Goal: Task Accomplishment & Management: Manage account settings

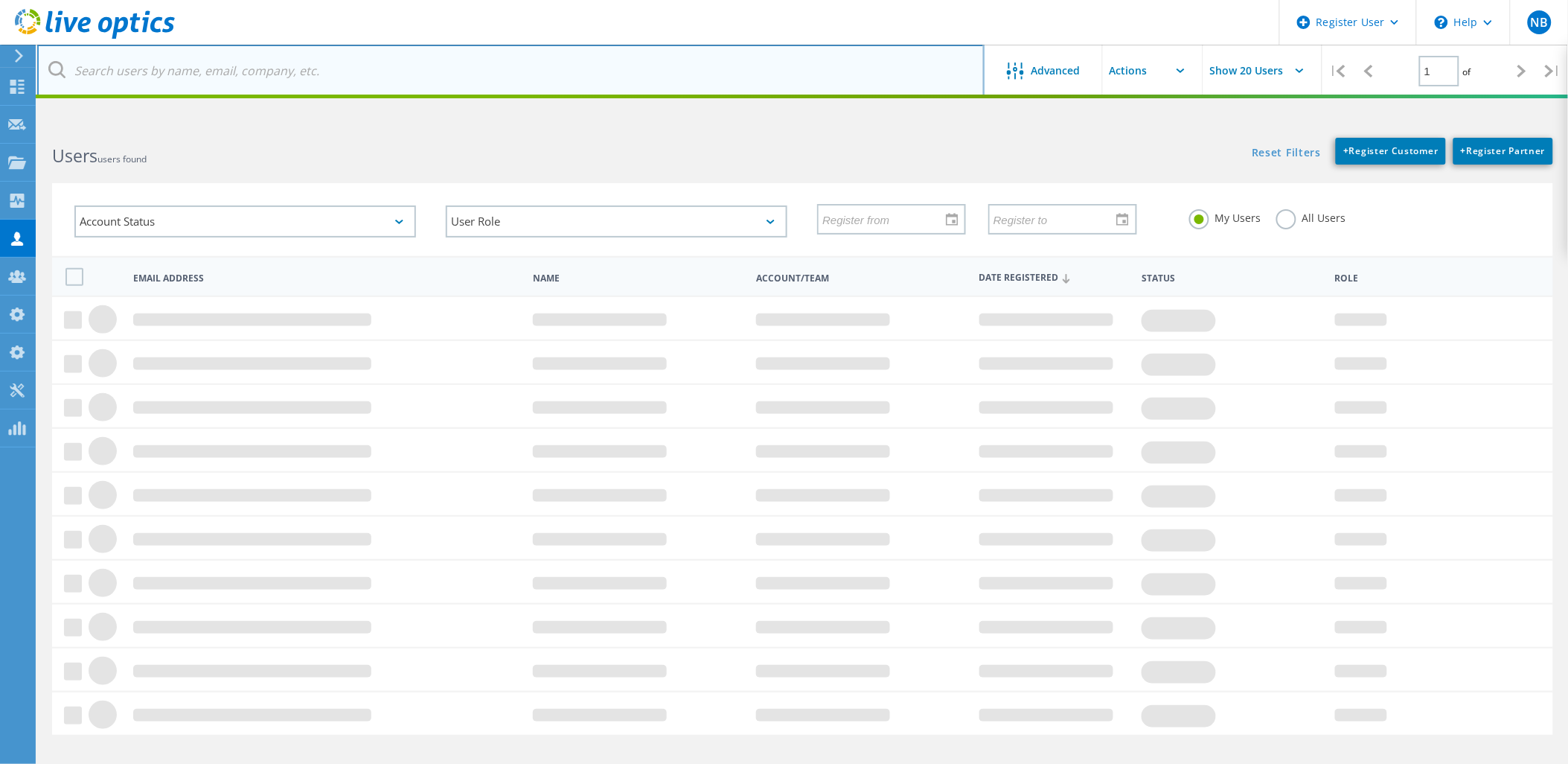
click at [234, 80] on input "text" at bounding box center [511, 71] width 948 height 52
paste input "p.ruszczyk@pointas.com.pl"
type input "p.ruszczyk@pointas.com.pl"
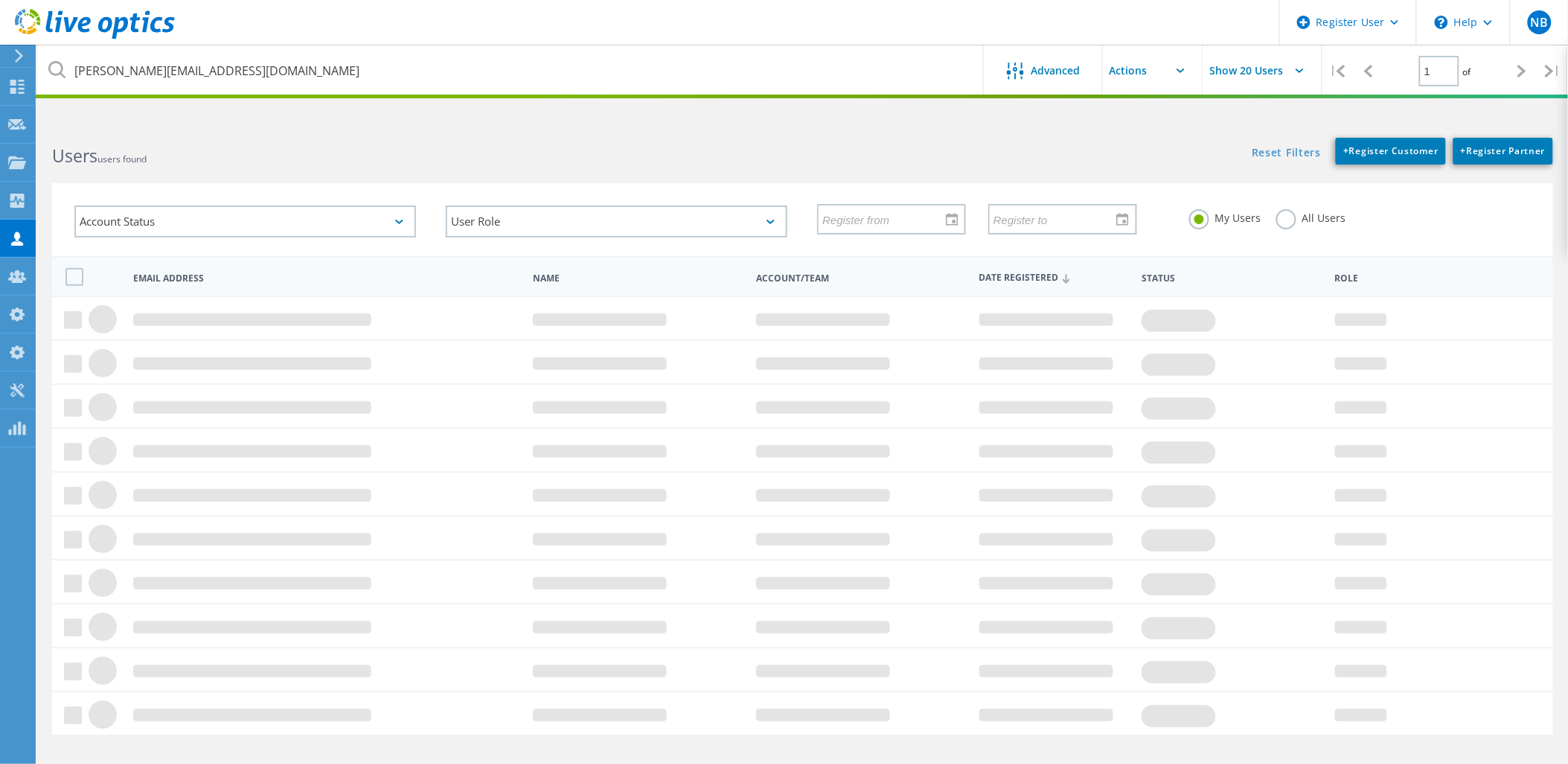
click at [1283, 219] on label "All Users" at bounding box center [1311, 216] width 70 height 15
click at [0, 0] on input "All Users" at bounding box center [0, 0] width 0 height 0
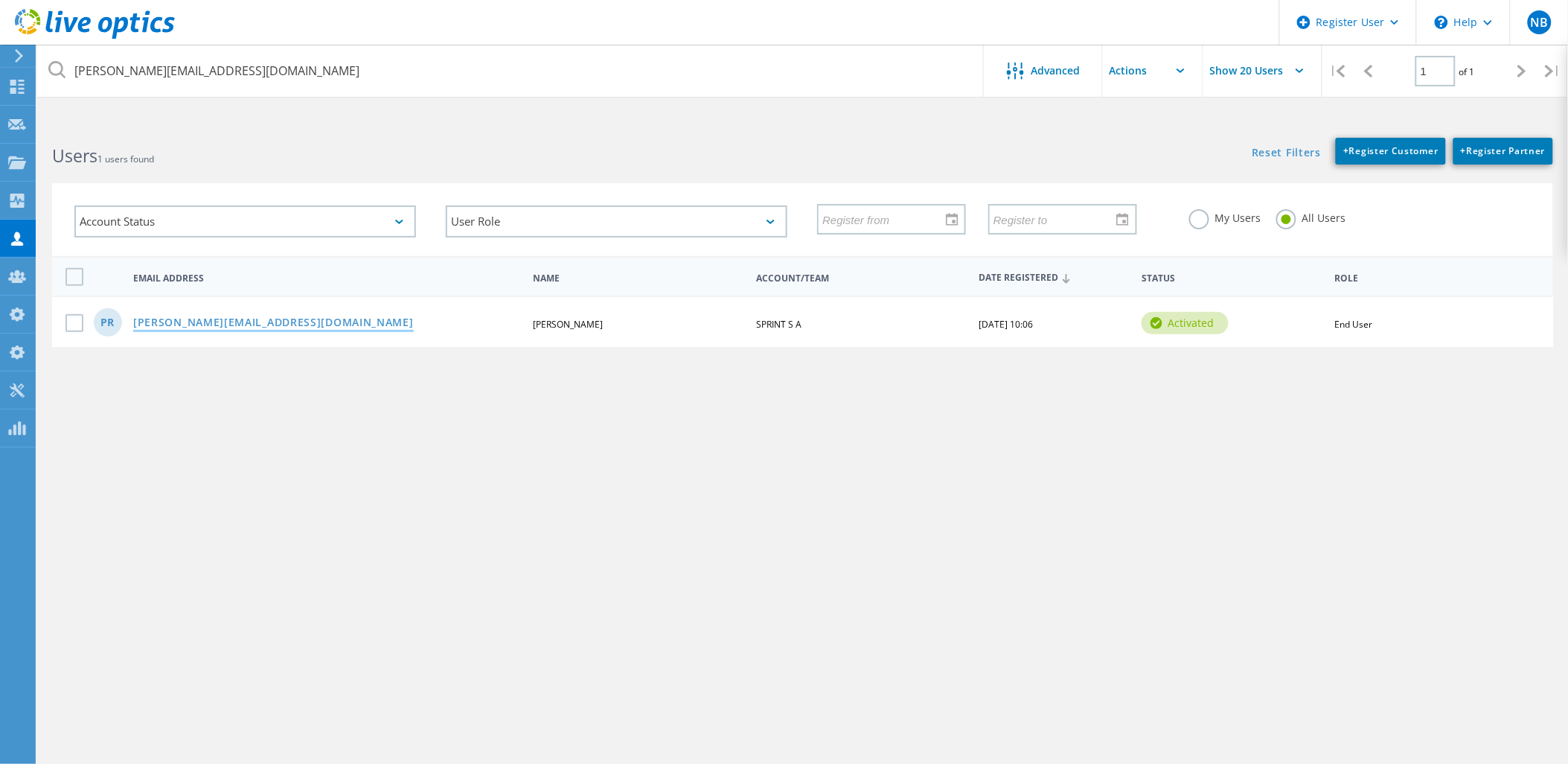
click at [255, 317] on link "p.ruszczyk@pointas.com.pl" at bounding box center [273, 323] width 281 height 13
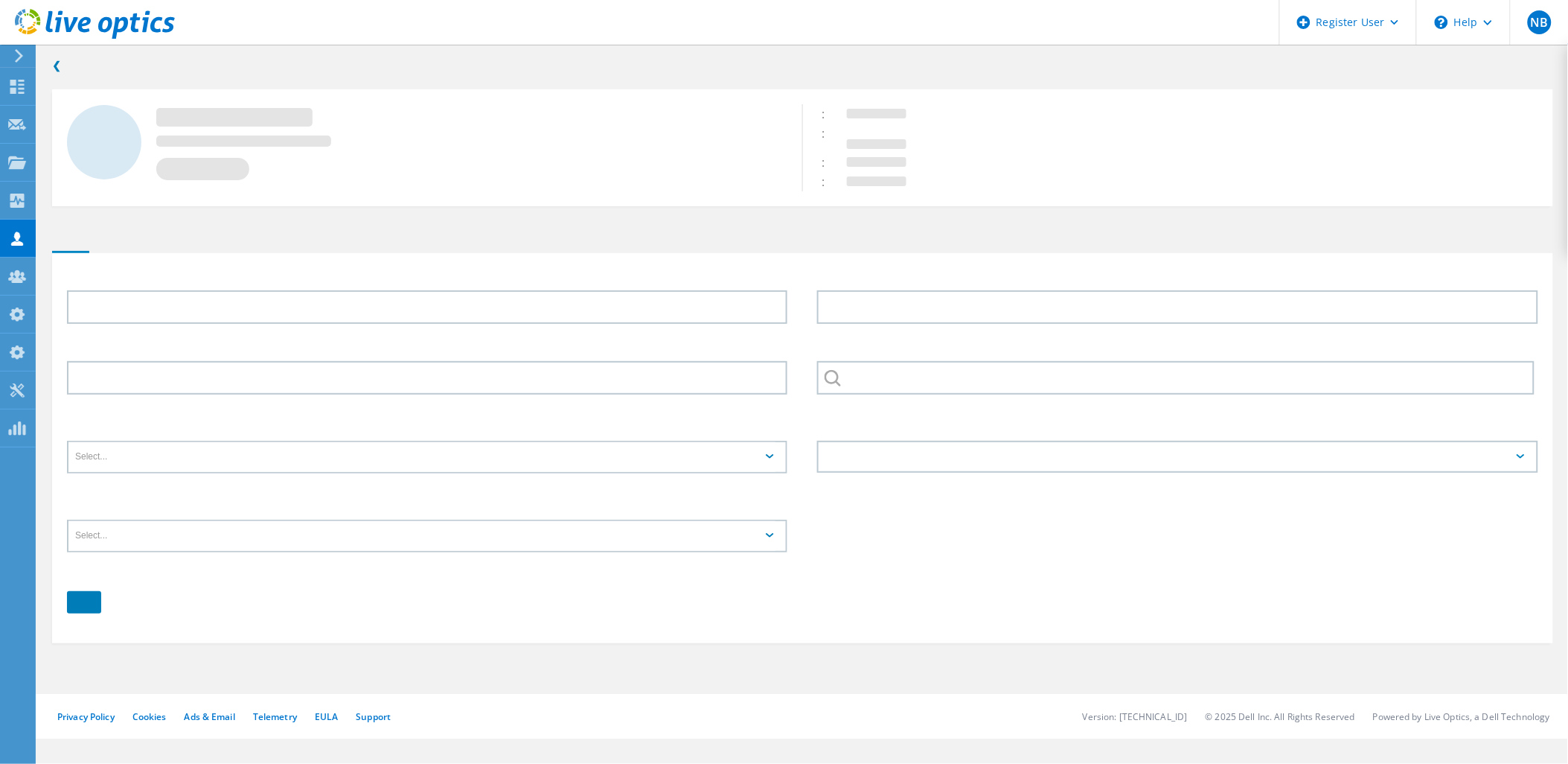
type input "Piotr"
type input "Ruszczyk"
type input "SPRINT S A"
type input "Polski"
type input "End User"
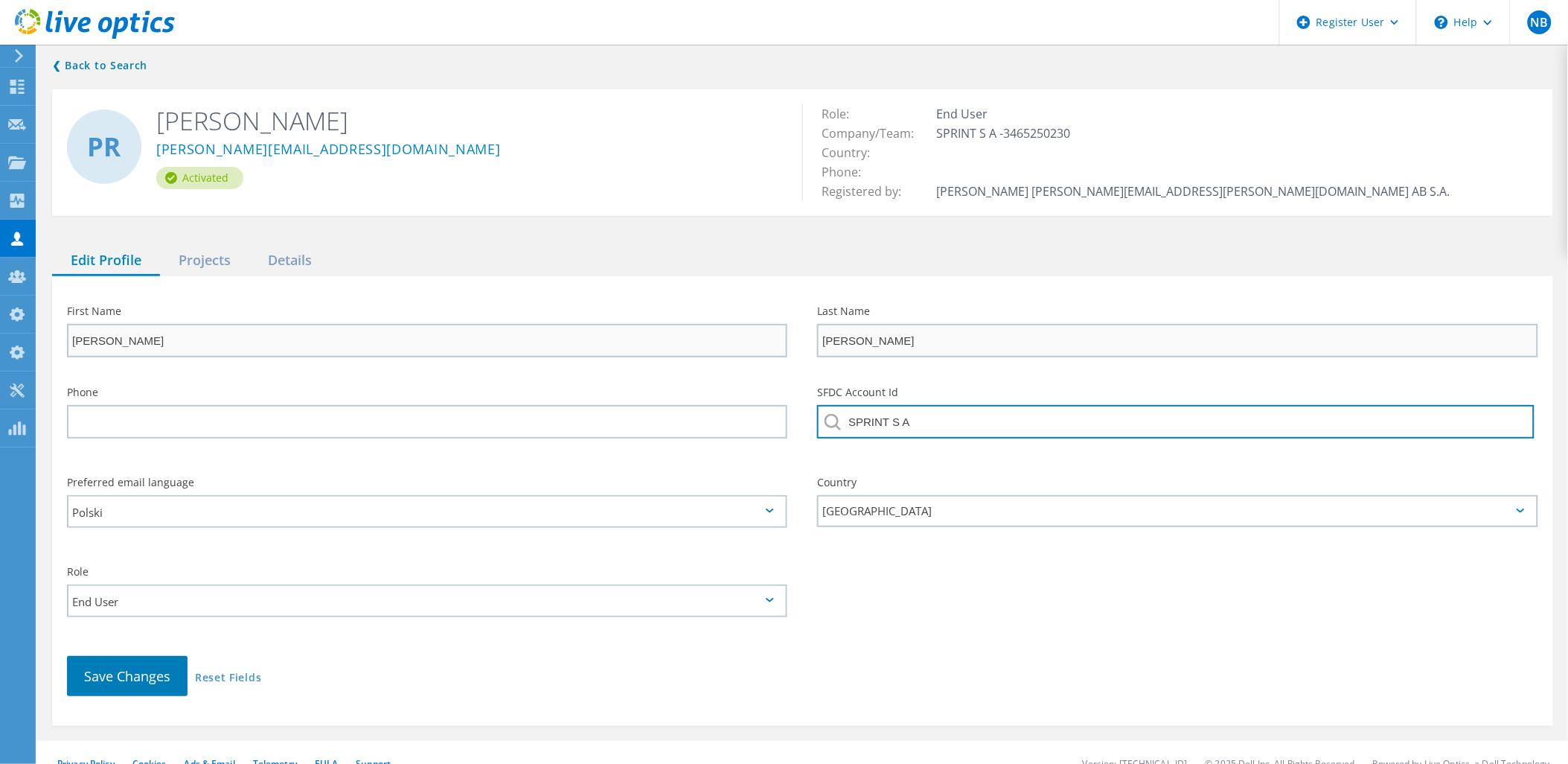
drag, startPoint x: 1059, startPoint y: 421, endPoint x: 771, endPoint y: 429, distance: 288.1
click at [778, 429] on div "Phone SFDC Account Id SPRINT S A" at bounding box center [802, 417] width 1501 height 90
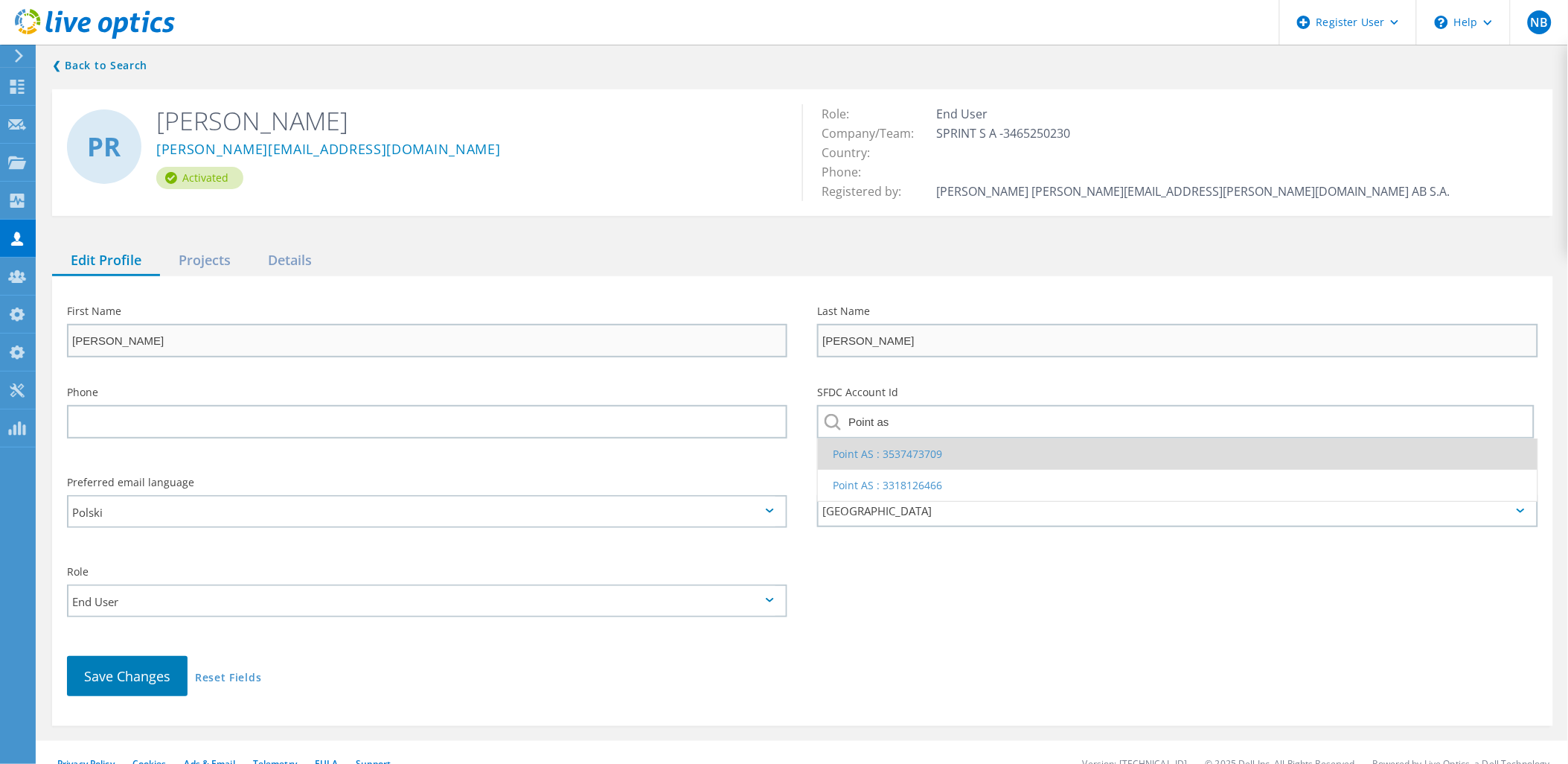
click at [862, 449] on li "Point AS : 3537473709" at bounding box center [1177, 454] width 719 height 31
type input "Point AS : 3537473709"
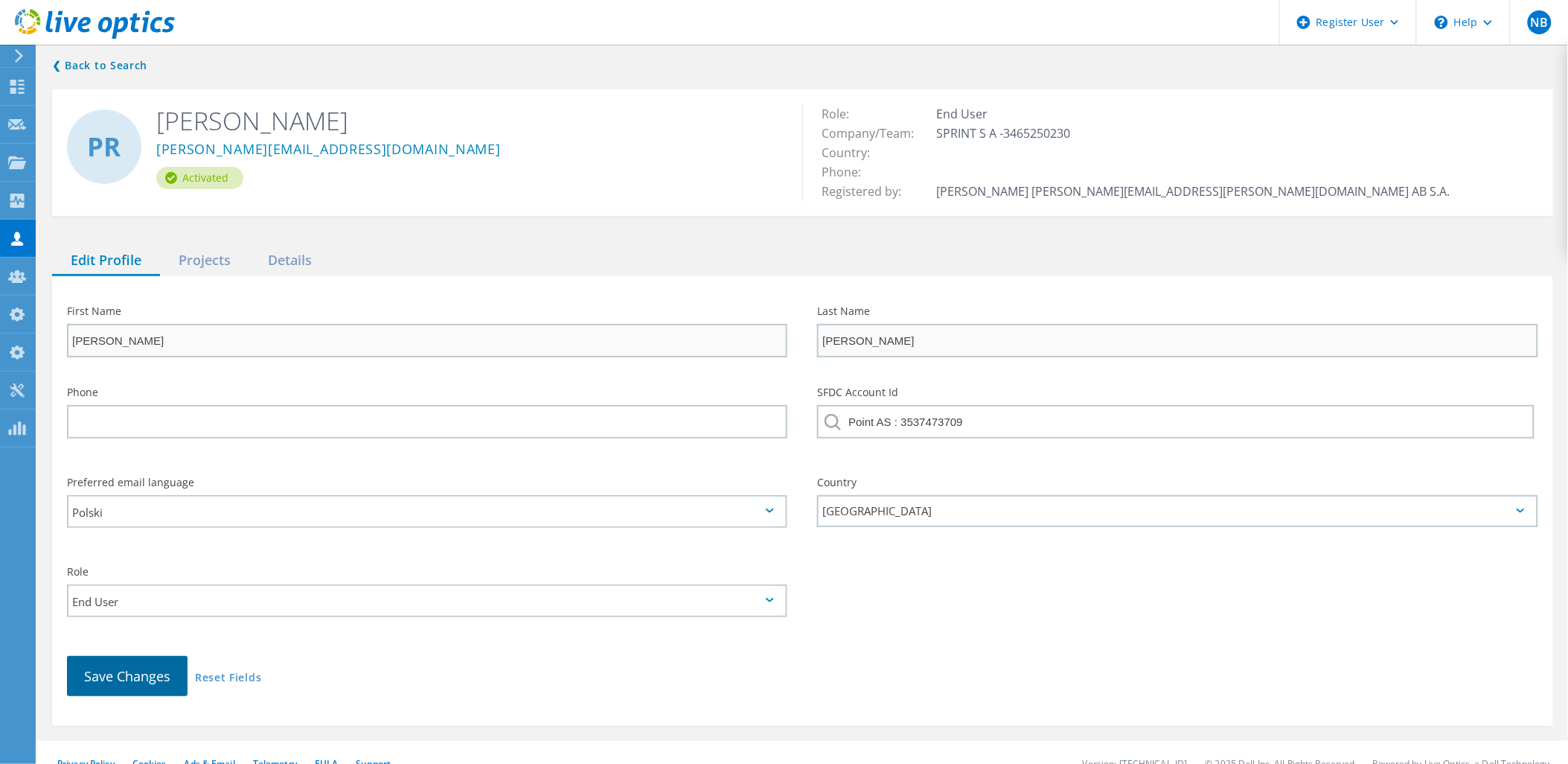
click at [153, 674] on span "Save Changes" at bounding box center [127, 676] width 86 height 17
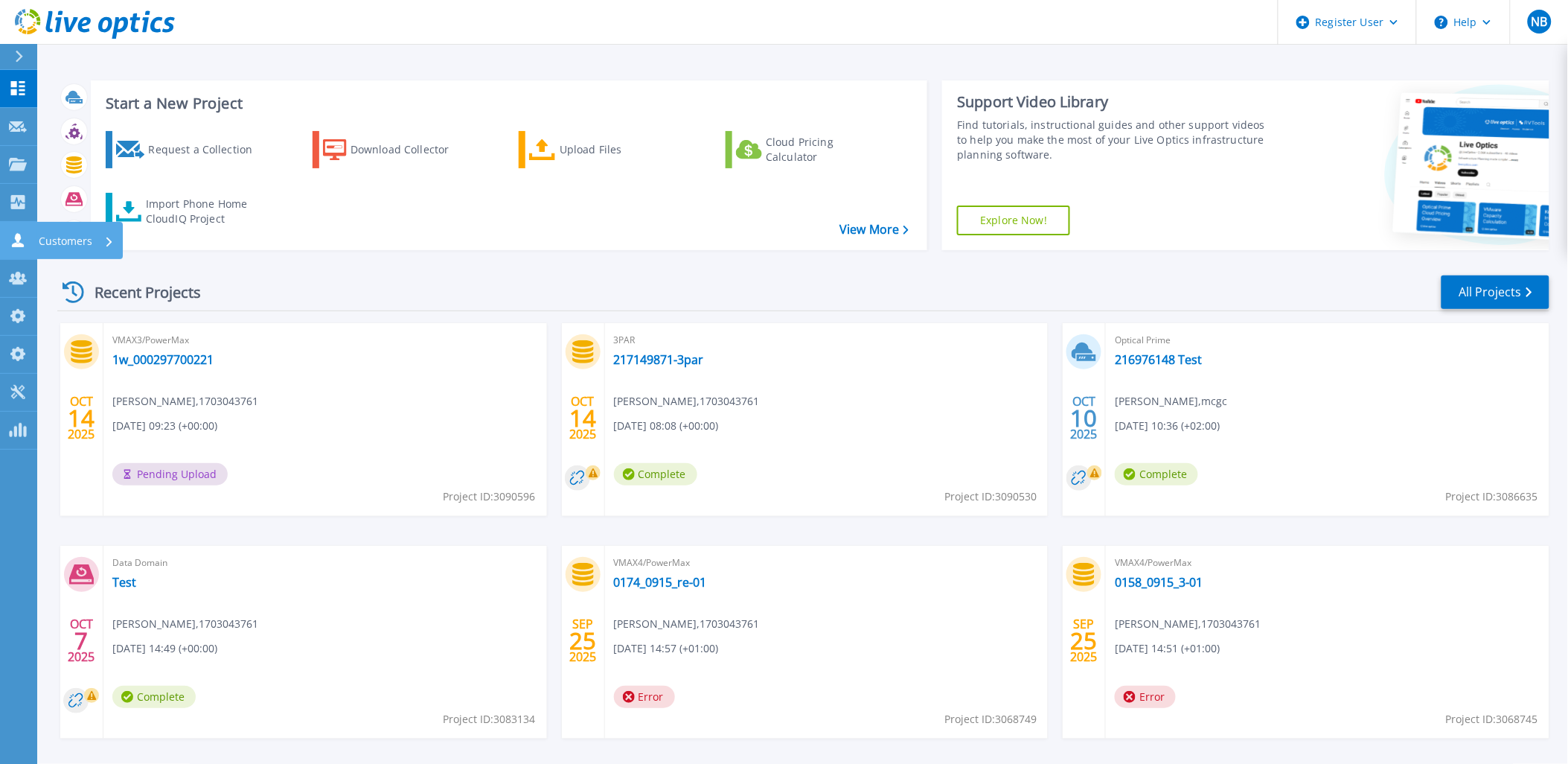
click at [12, 246] on icon at bounding box center [17, 239] width 12 height 15
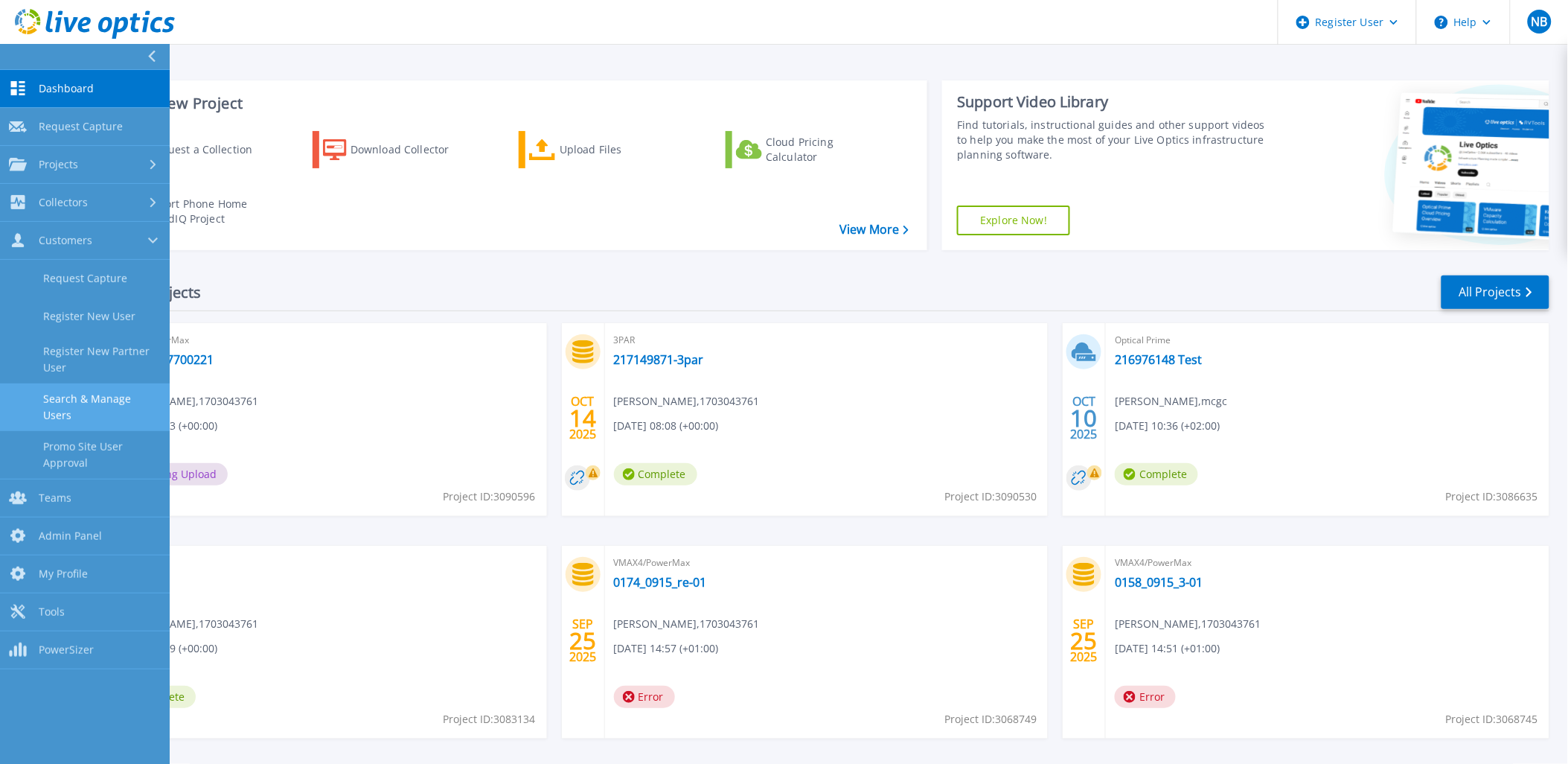
click at [98, 405] on link "Search & Manage Users" at bounding box center [84, 407] width 170 height 48
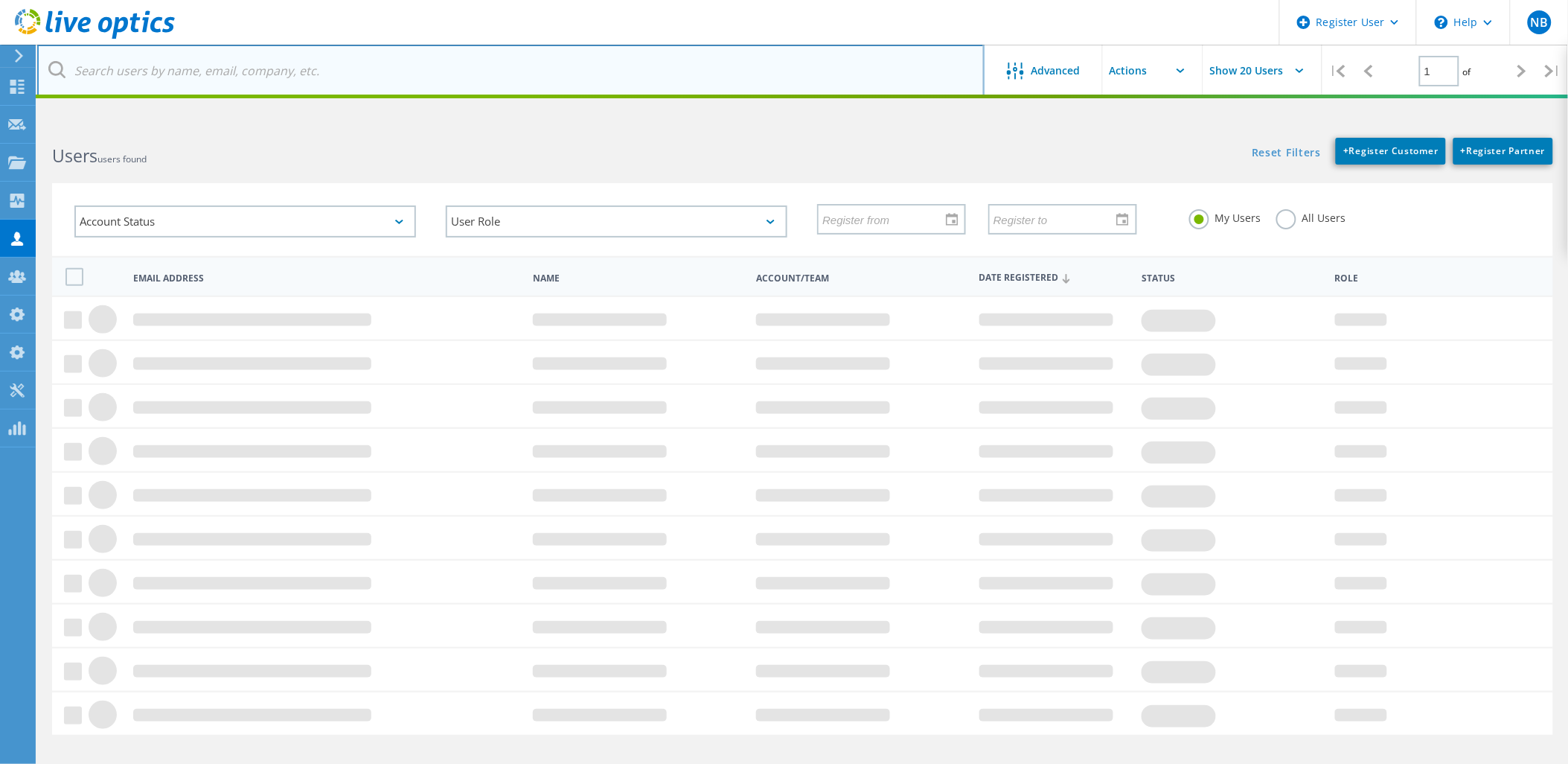
click at [292, 79] on input "text" at bounding box center [511, 71] width 948 height 52
paste input "p.ruszczyk@pointas.com.pl"
type input "p.ruszczyk@pointas.com.pl"
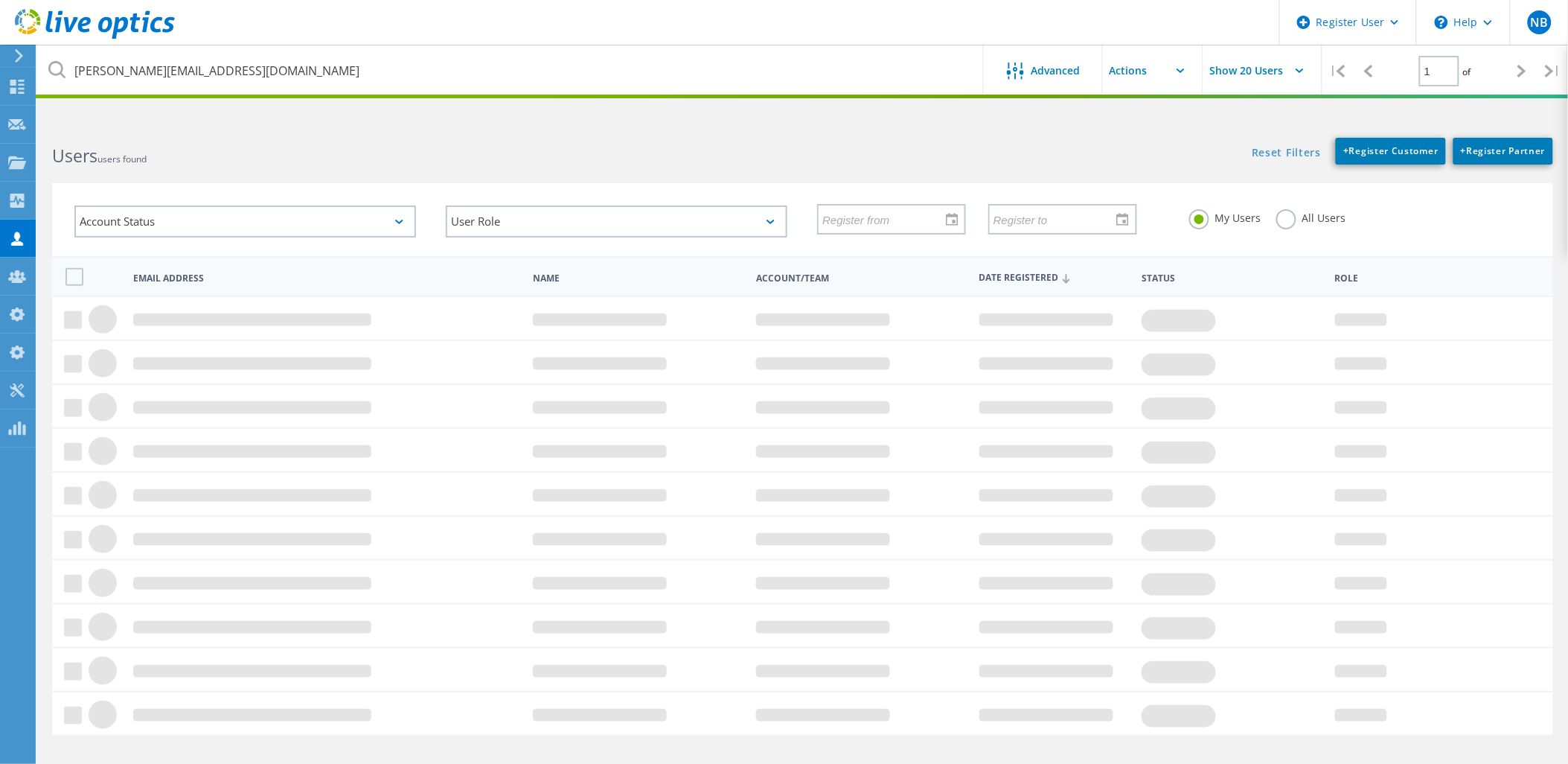
click at [1303, 210] on label "All Users" at bounding box center [1311, 216] width 70 height 15
click at [0, 0] on input "All Users" at bounding box center [0, 0] width 0 height 0
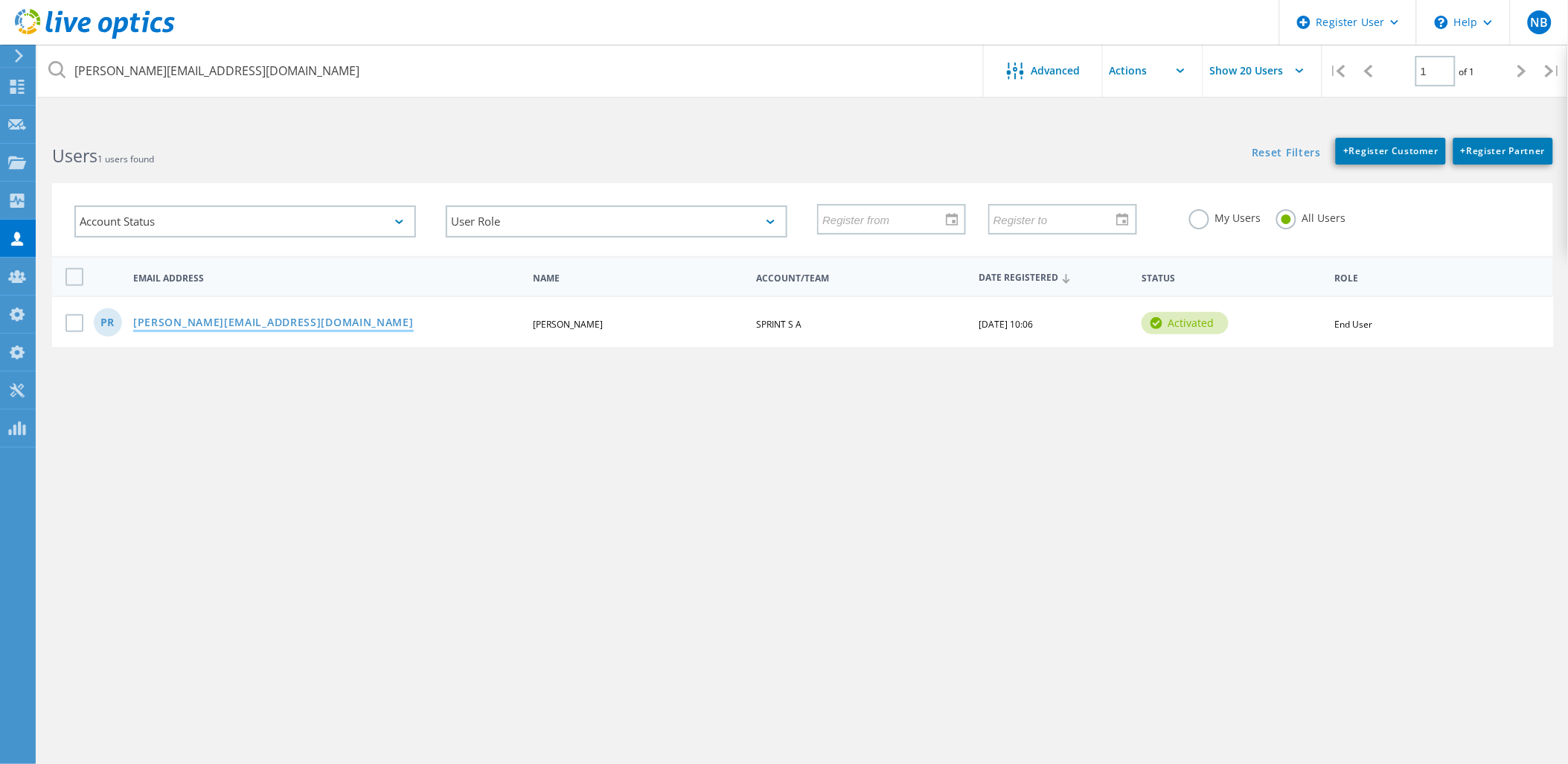
click at [219, 317] on link "p.ruszczyk@pointas.com.pl" at bounding box center [273, 323] width 281 height 13
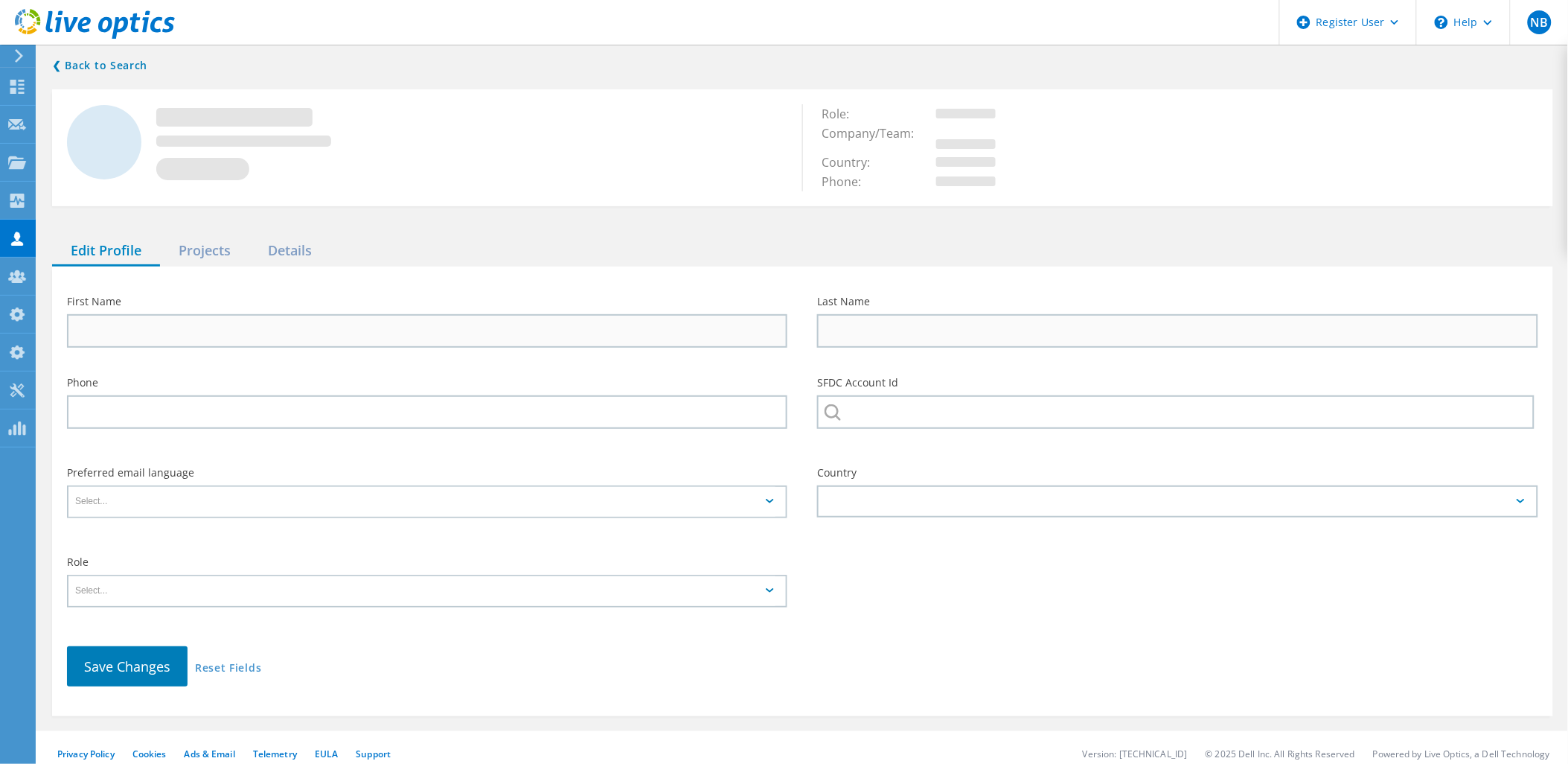
type input "Piotr"
type input "Ruszczyk"
type input "SPRINT S A"
type input "Polski"
type input "End User"
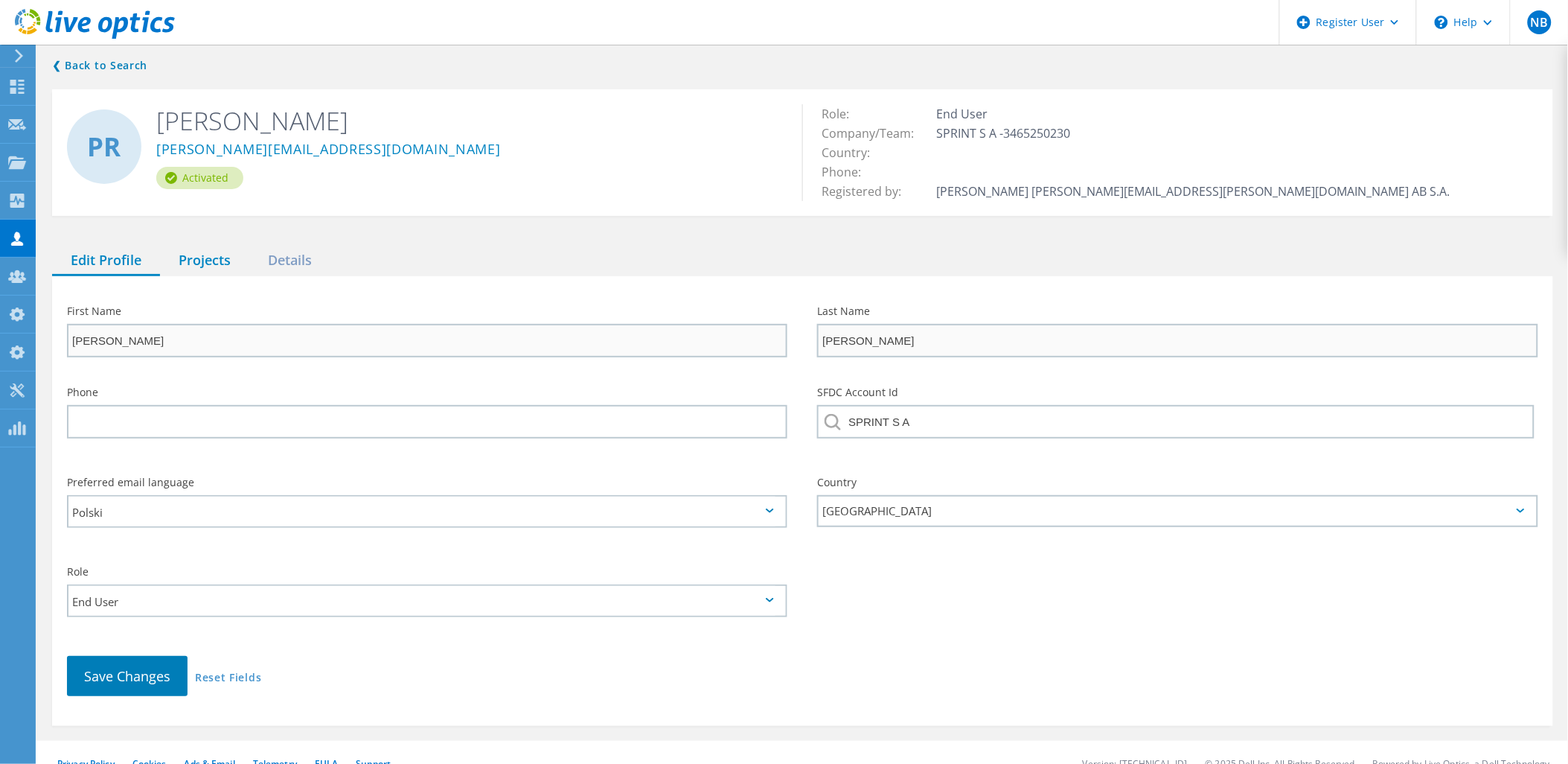
click at [168, 271] on div "Projects" at bounding box center [204, 260] width 89 height 30
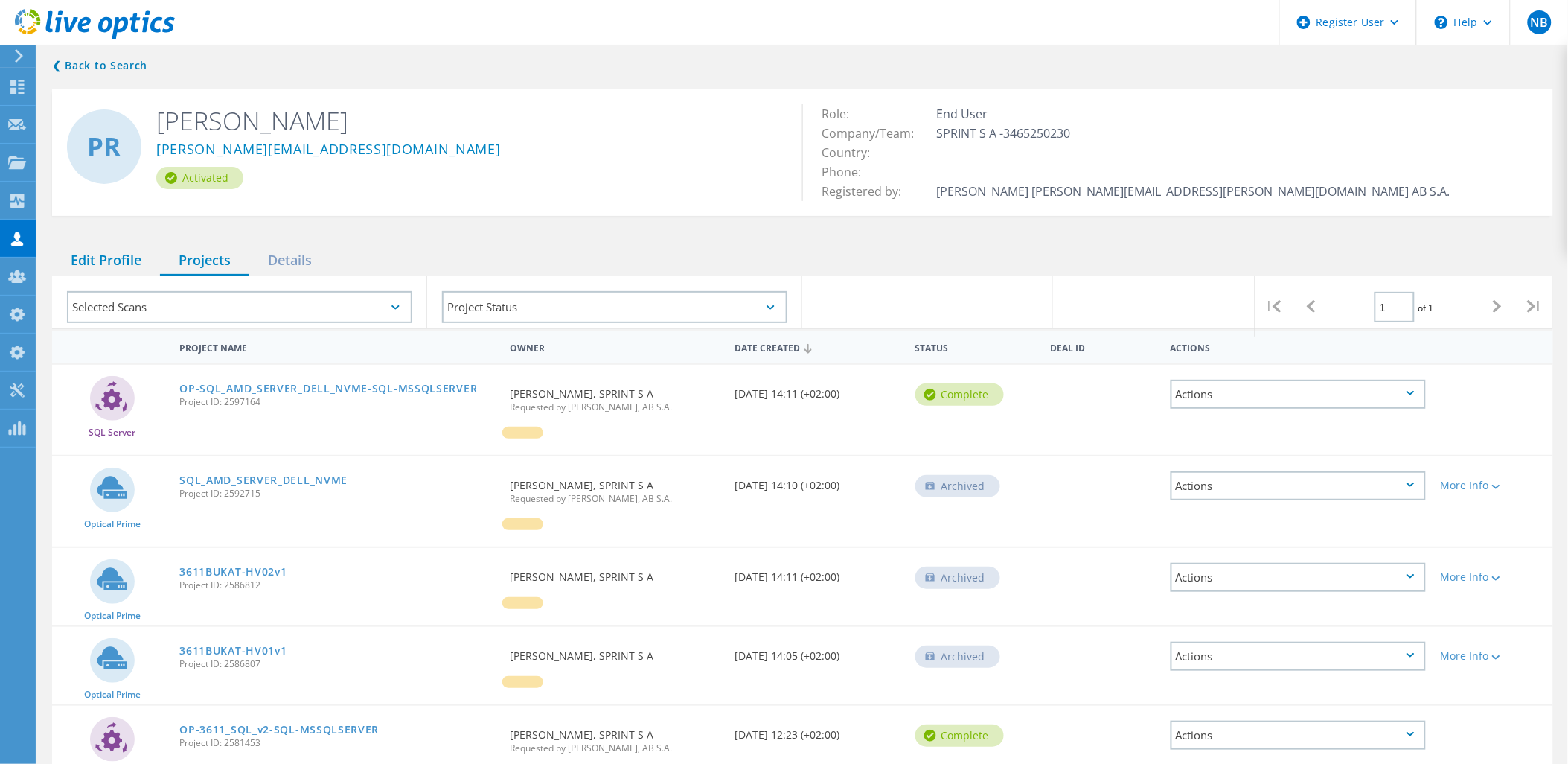
click at [114, 265] on div "Edit Profile" at bounding box center [106, 260] width 108 height 30
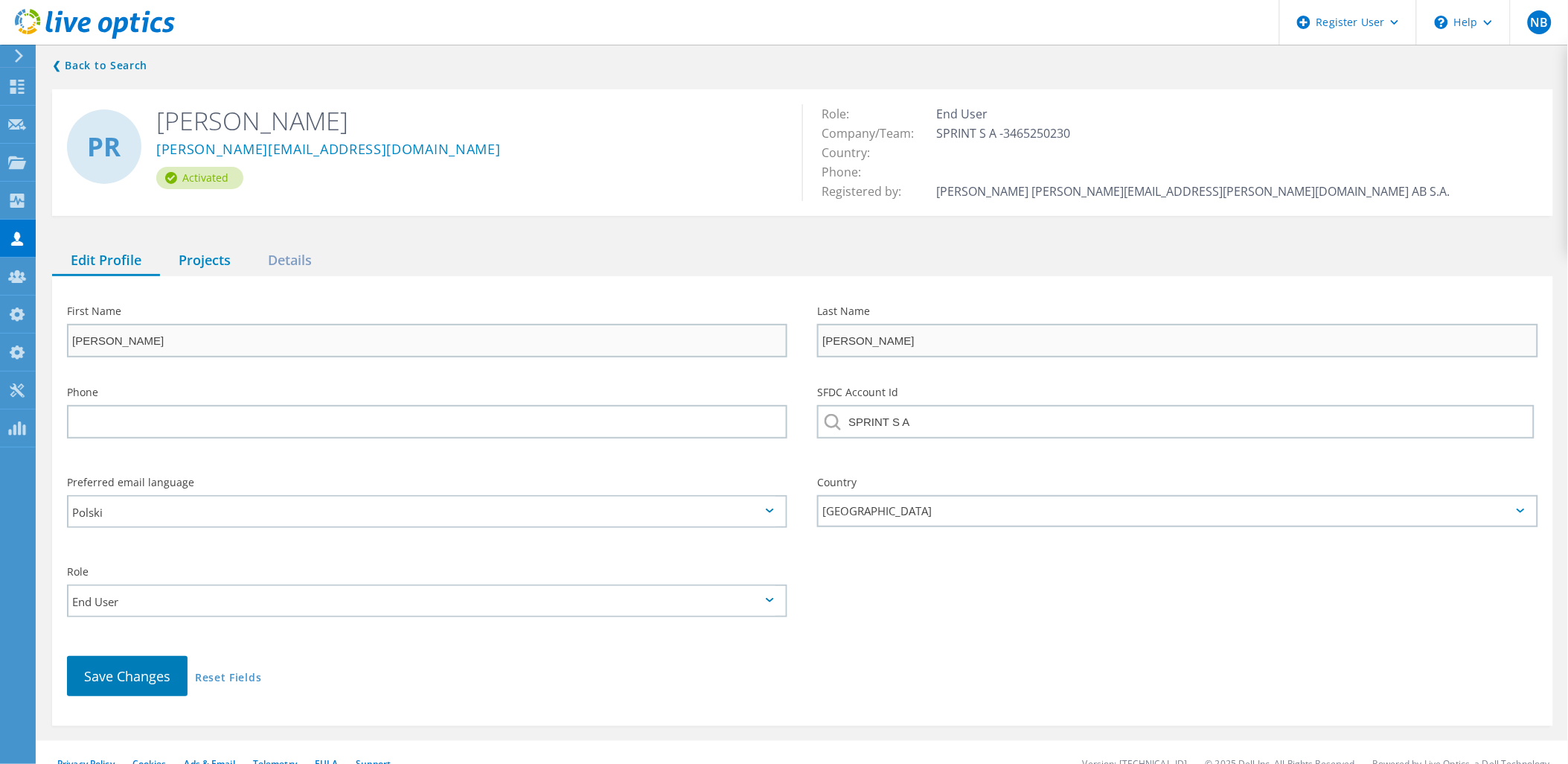
click at [218, 273] on div "Projects" at bounding box center [204, 260] width 89 height 30
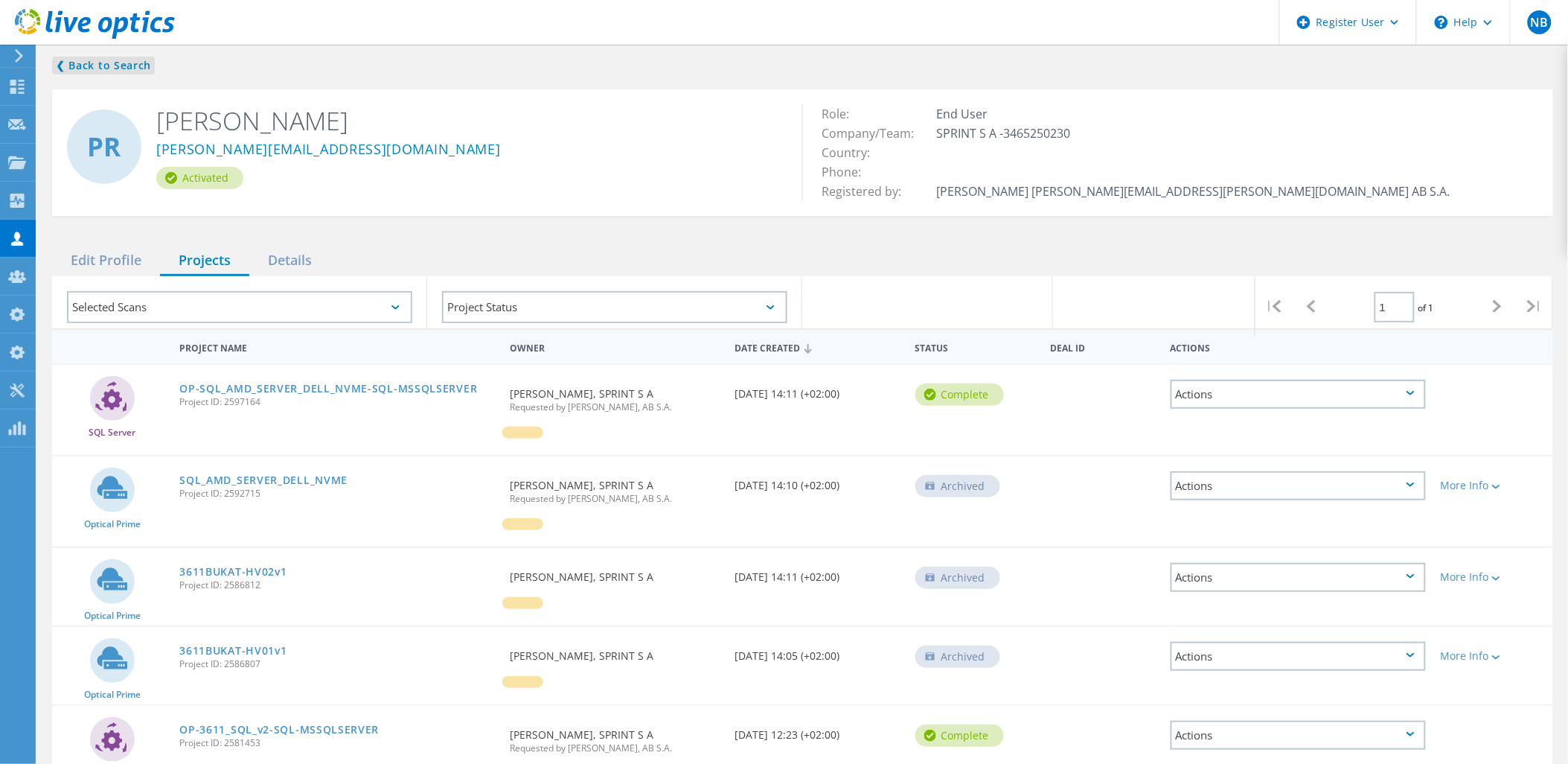
click at [114, 59] on link "❮ Back to Search" at bounding box center [104, 65] width 103 height 17
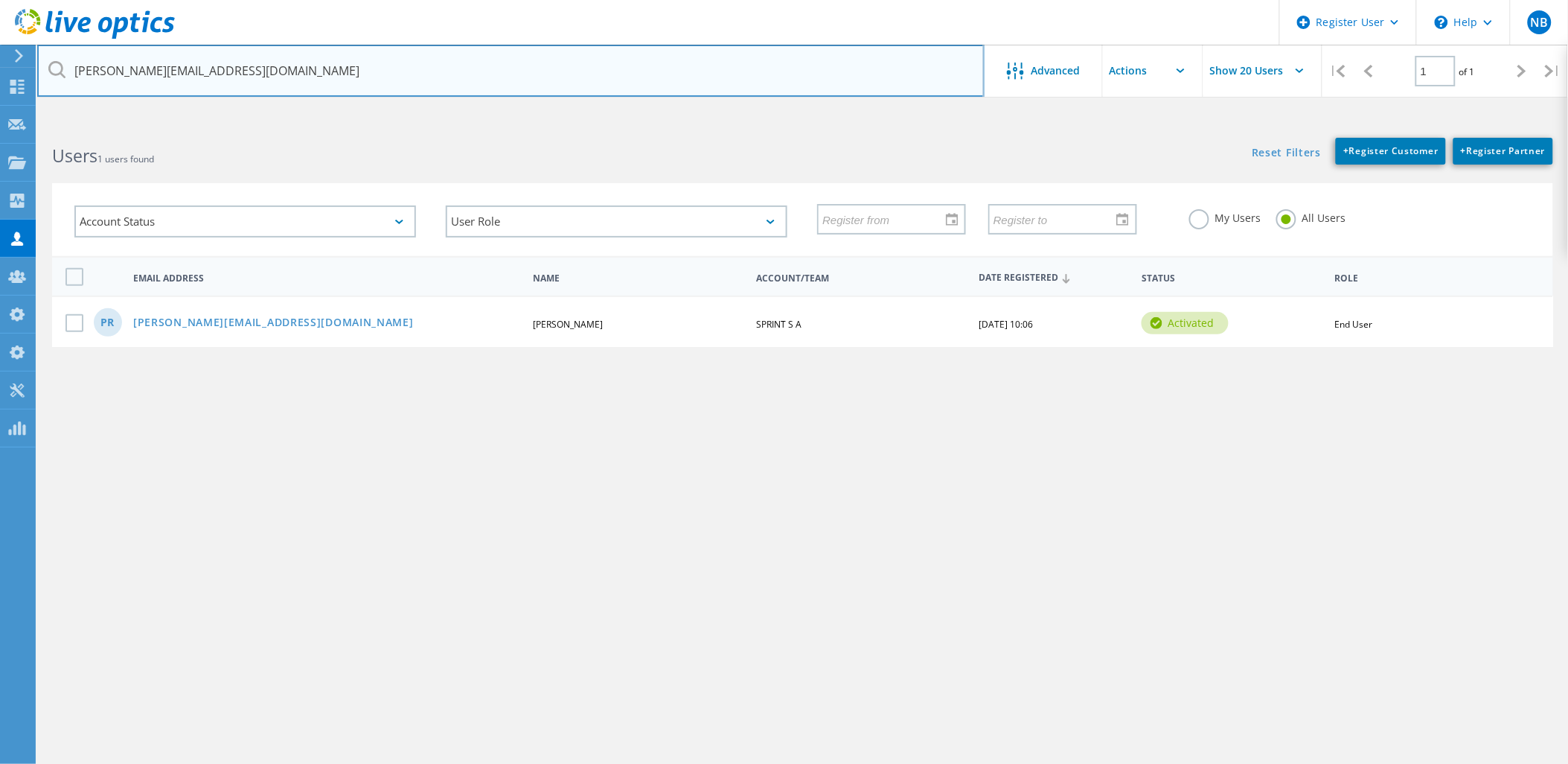
drag, startPoint x: 132, startPoint y: 77, endPoint x: 72, endPoint y: 90, distance: 61.4
click at [72, 90] on input "p.ruszczyk@pointas.com.pl" at bounding box center [511, 71] width 948 height 52
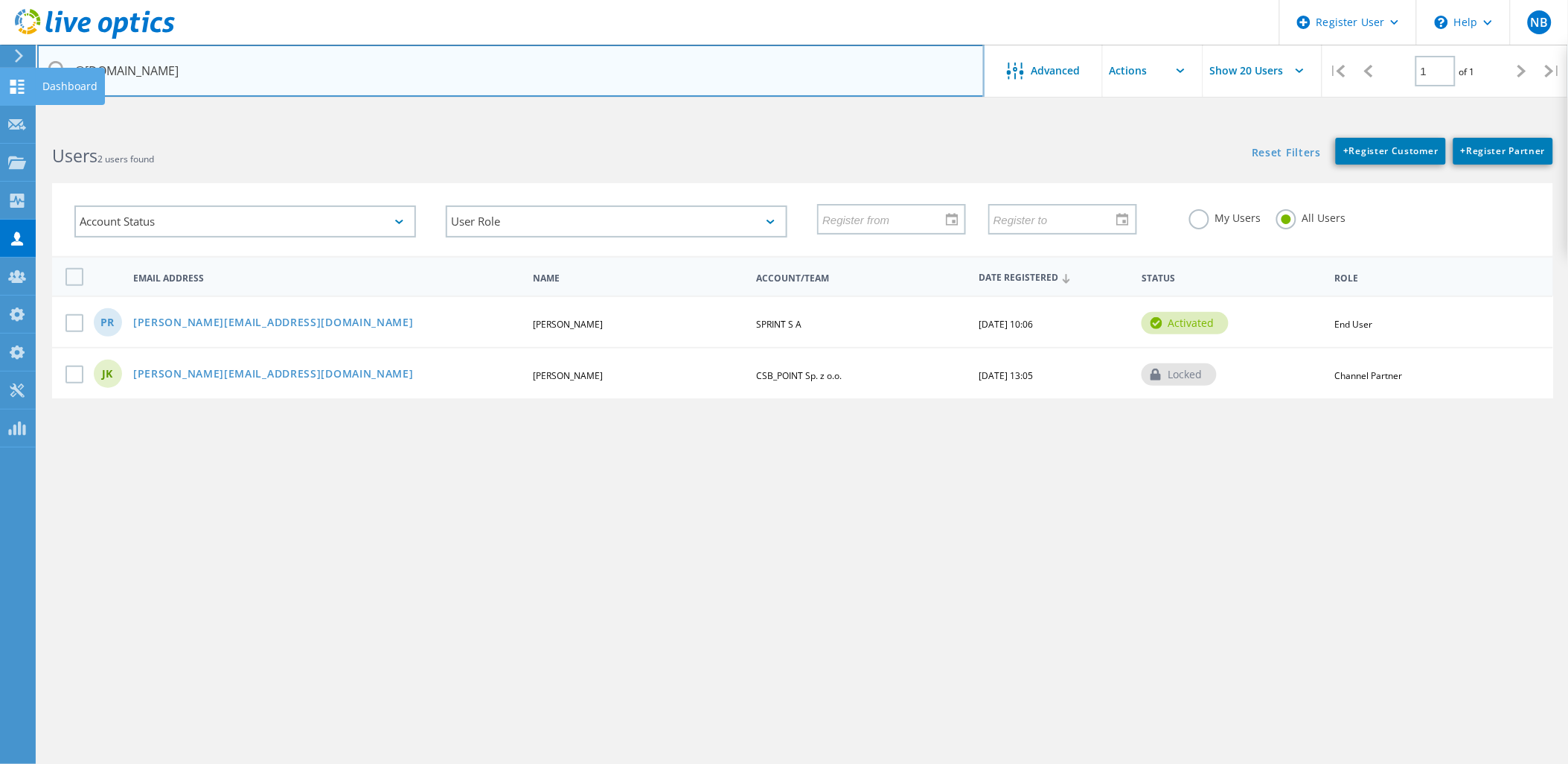
type input "p.ruszczyk@pointas.com.pl"
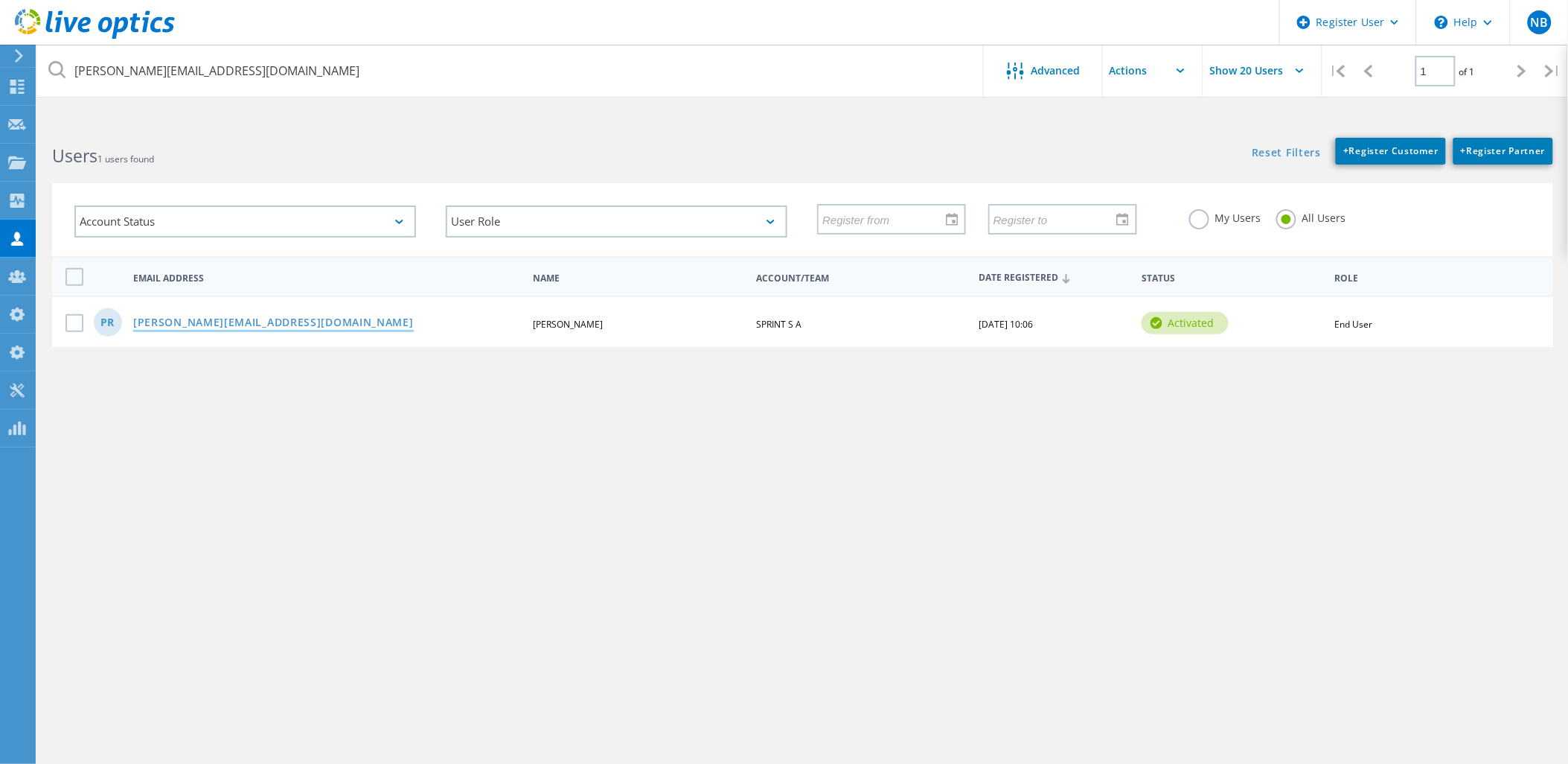
click at [234, 317] on link "p.ruszczyk@pointas.com.pl" at bounding box center [273, 323] width 281 height 13
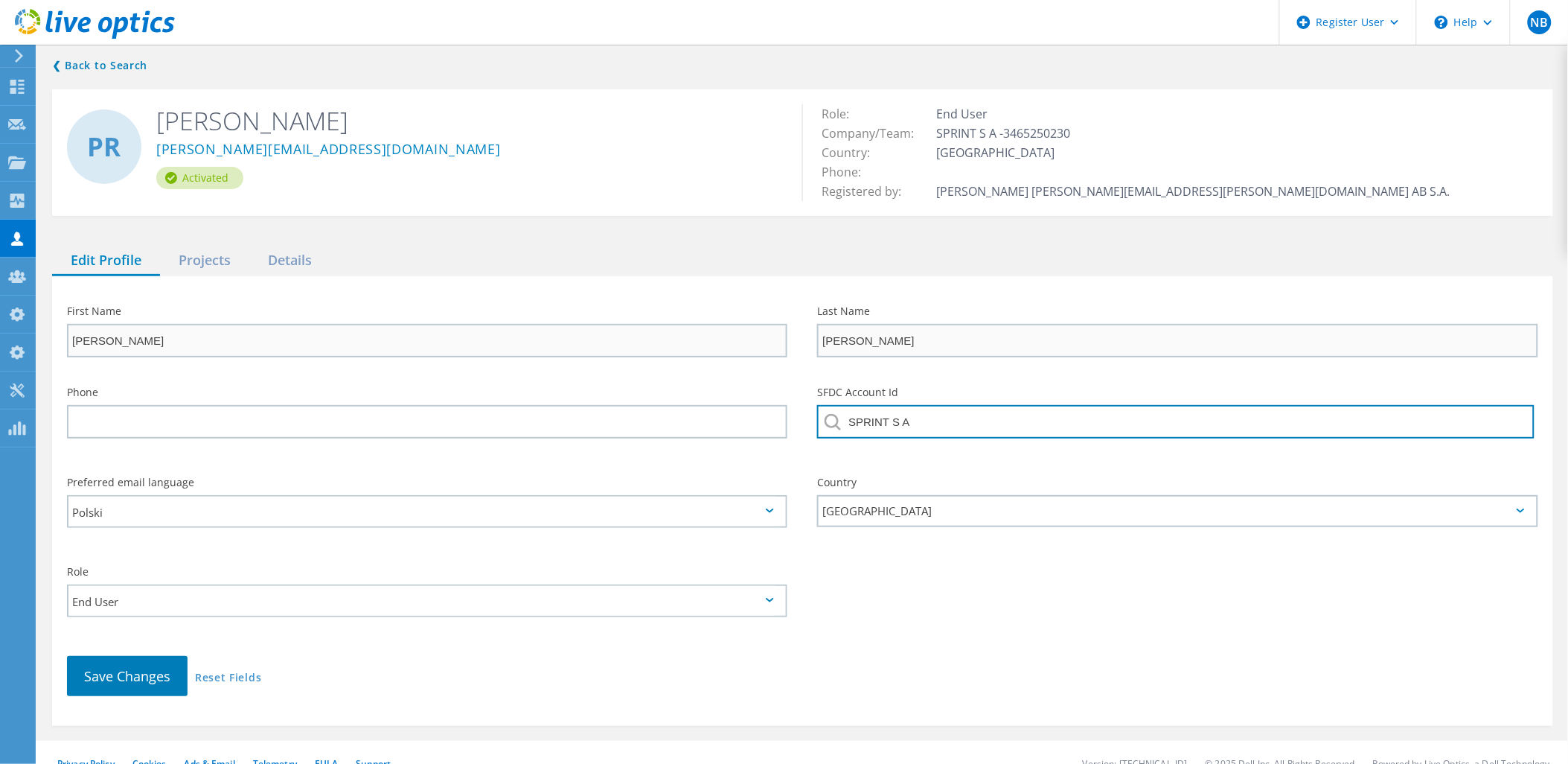
drag, startPoint x: 930, startPoint y: 429, endPoint x: 792, endPoint y: 422, distance: 138.2
click at [792, 422] on div "Phone SFDC Account Id SPRINT S A" at bounding box center [802, 417] width 1501 height 90
click at [949, 417] on input "SPRINT S A" at bounding box center [1176, 422] width 717 height 34
drag, startPoint x: 911, startPoint y: 425, endPoint x: 798, endPoint y: 422, distance: 113.0
click at [798, 422] on div "Phone SFDC Account Id SPRINT S A" at bounding box center [802, 417] width 1501 height 90
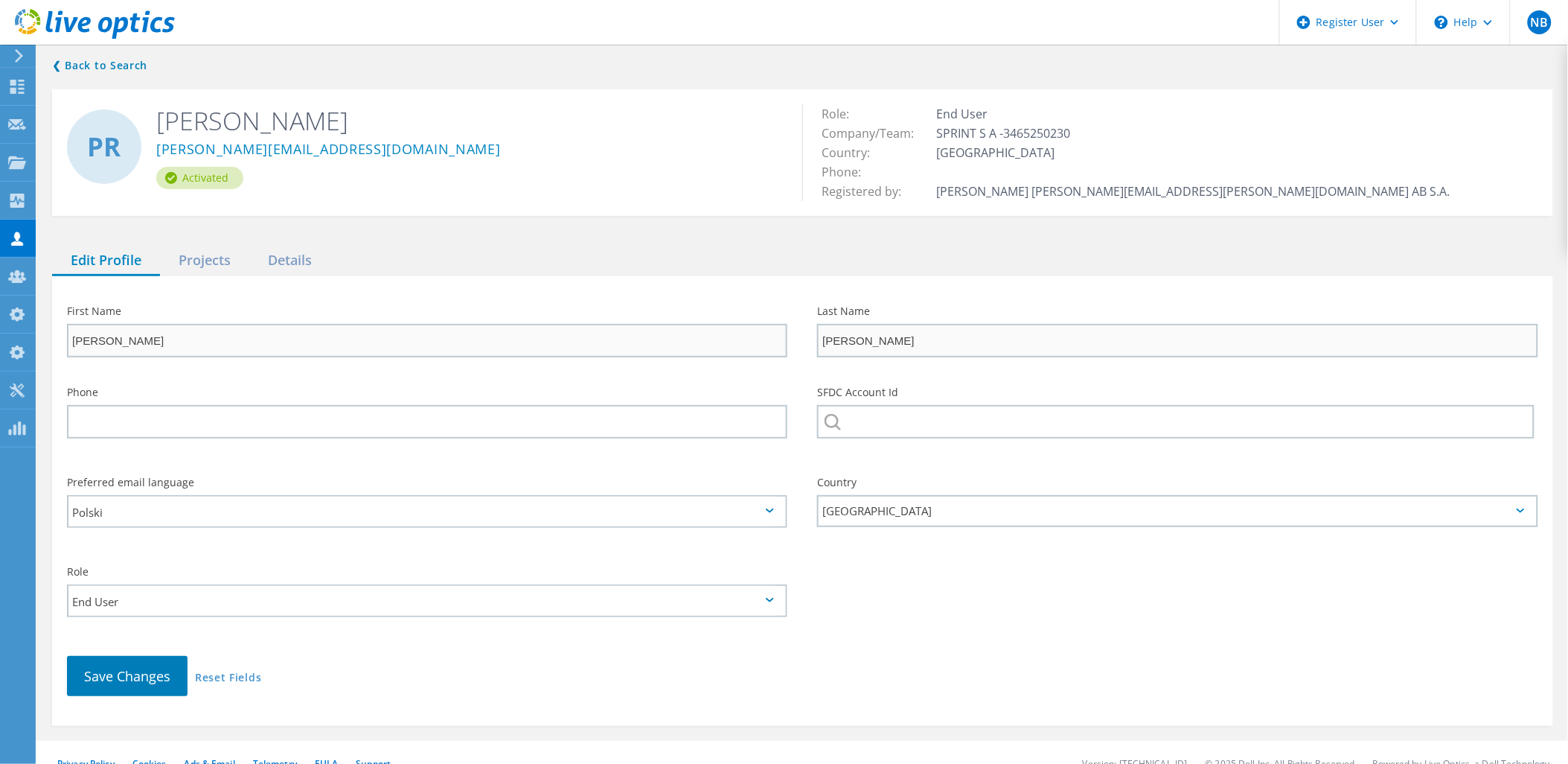
click at [156, 22] on icon at bounding box center [94, 23] width 160 height 30
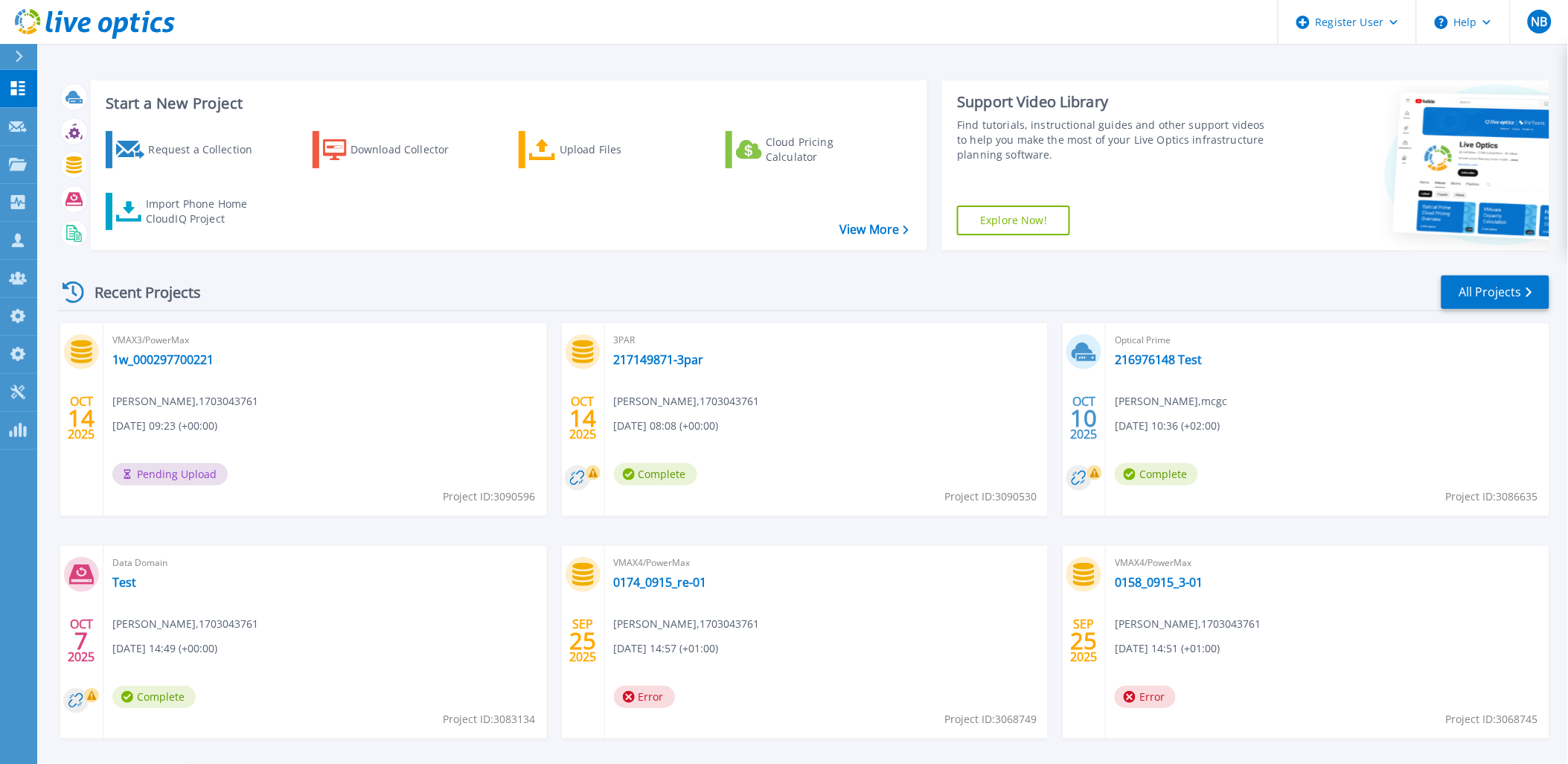
click at [162, 24] on icon at bounding box center [94, 23] width 160 height 30
click at [156, 9] on icon at bounding box center [94, 23] width 160 height 30
click at [191, 364] on link "1w_000297700221" at bounding box center [163, 359] width 101 height 15
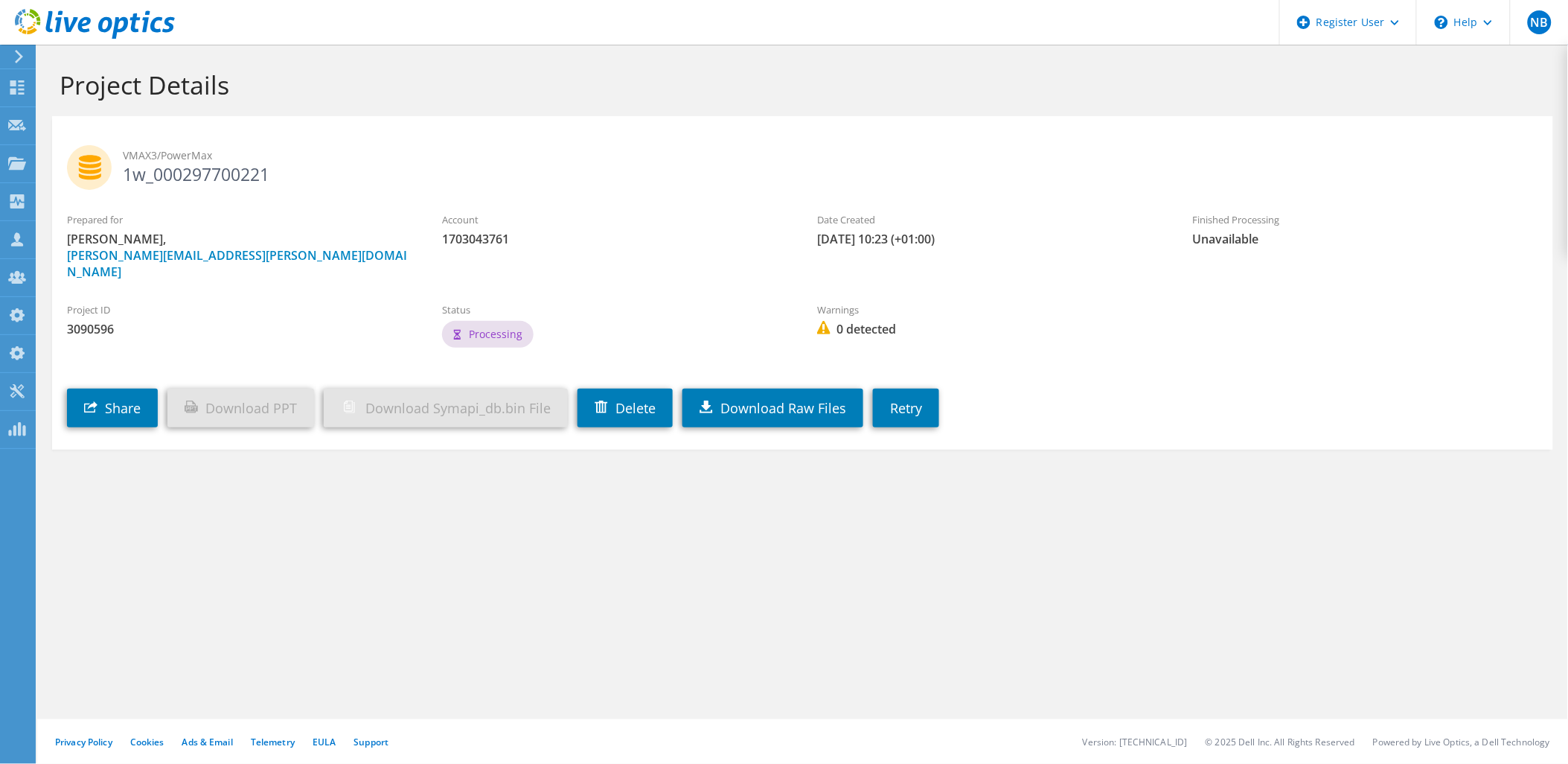
click at [165, 324] on div "Project ID 3090596" at bounding box center [239, 319] width 375 height 49
click at [93, 321] on span "3090596" at bounding box center [239, 329] width 345 height 16
copy span "3090596"
click at [141, 9] on icon at bounding box center [94, 23] width 160 height 30
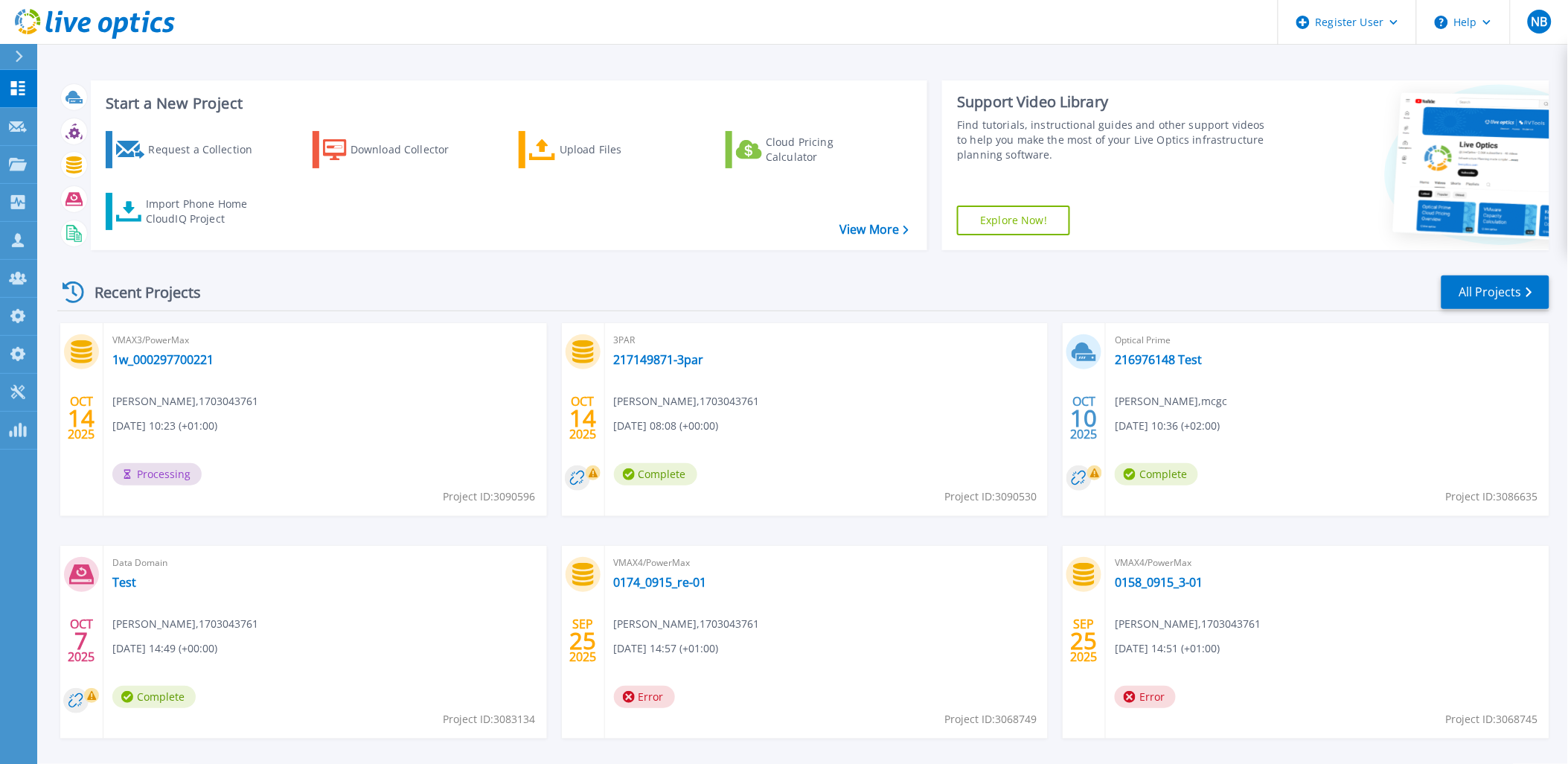
click at [147, 25] on icon at bounding box center [94, 23] width 160 height 30
